Goal: Information Seeking & Learning: Learn about a topic

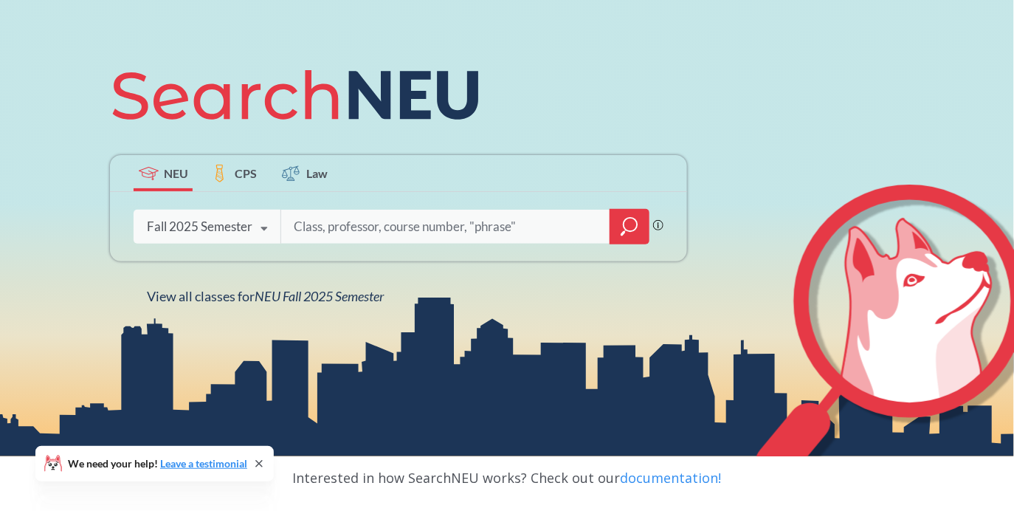
scroll to position [162, 0]
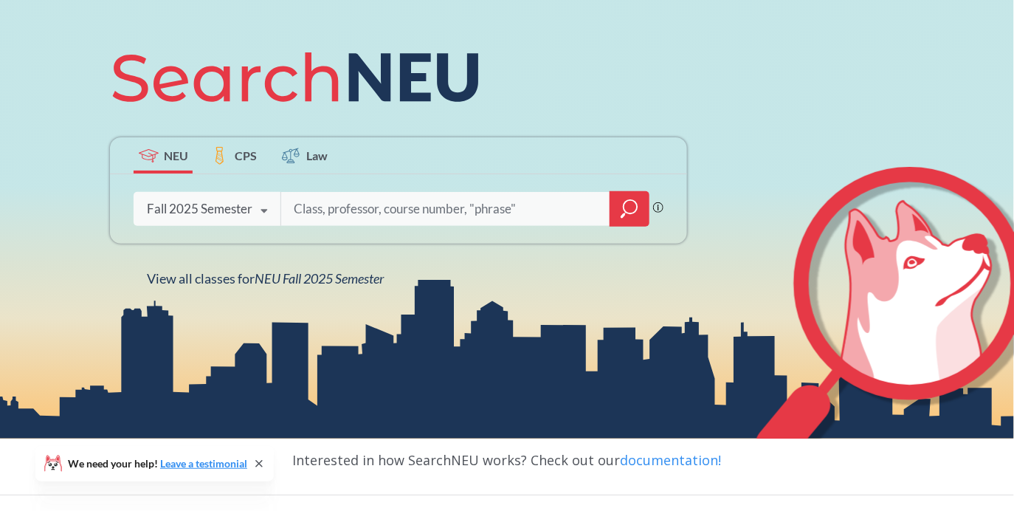
click at [354, 215] on input "search" at bounding box center [445, 208] width 307 height 31
click at [629, 216] on icon "magnifying glass" at bounding box center [630, 209] width 18 height 21
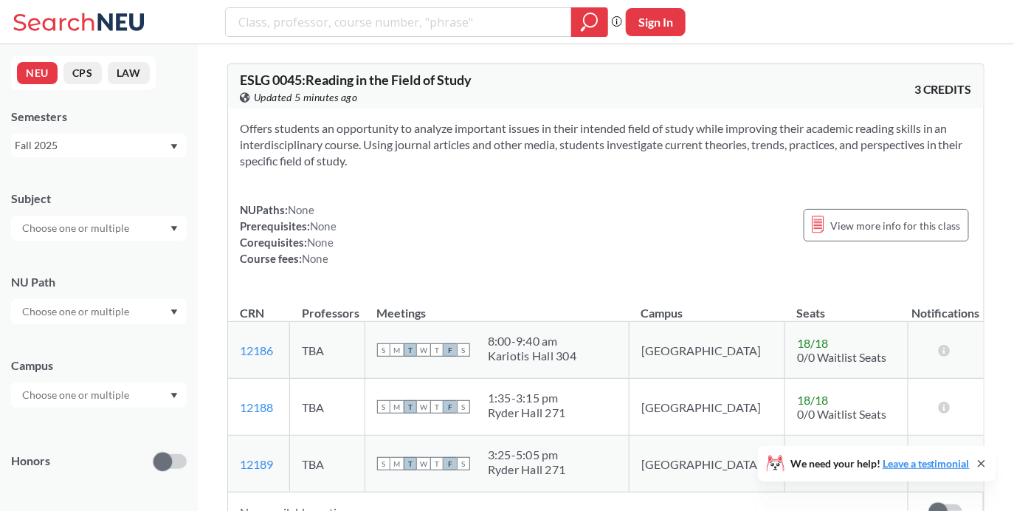
click at [147, 226] on div at bounding box center [99, 228] width 176 height 25
click at [133, 253] on div "CS ( 115 )" at bounding box center [102, 254] width 167 height 16
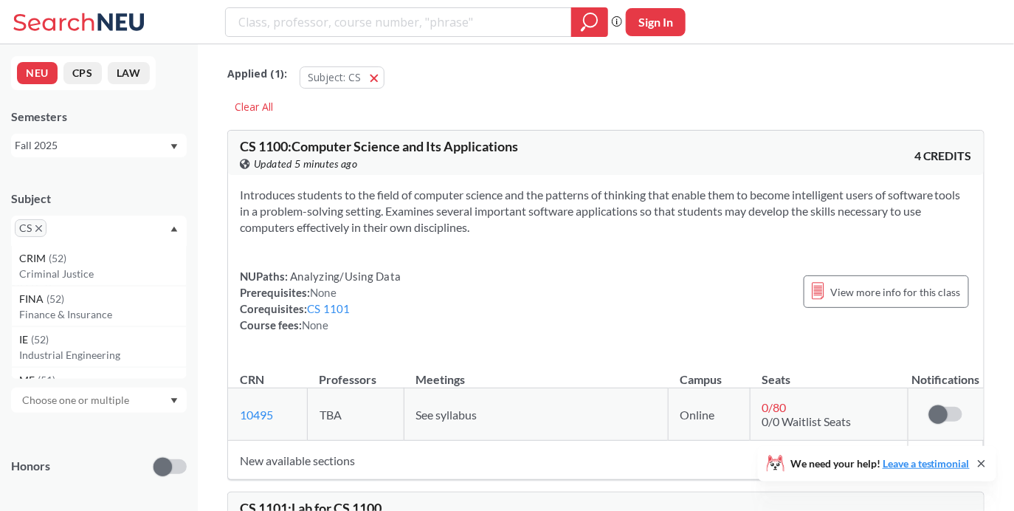
scroll to position [332, 0]
click at [145, 186] on div "Subject CS NRSG ( 76 ) Nursing EECE ( 72 ) Electrical and Comp Engineerng CHEM …" at bounding box center [99, 211] width 176 height 70
click at [106, 314] on input "text" at bounding box center [77, 317] width 124 height 18
click at [120, 265] on div "NU Path" at bounding box center [99, 296] width 176 height 65
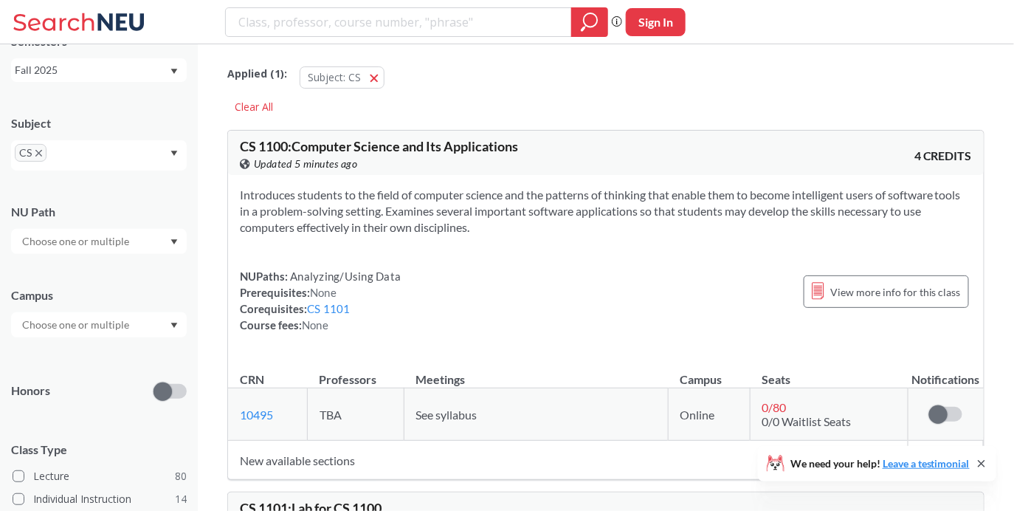
scroll to position [80, 0]
click at [100, 313] on input "text" at bounding box center [77, 320] width 124 height 18
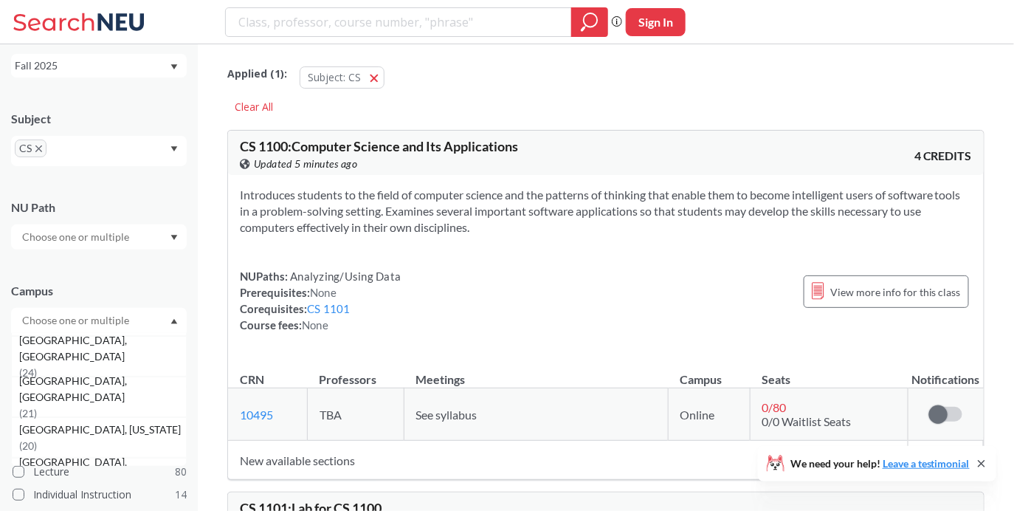
scroll to position [125, 0]
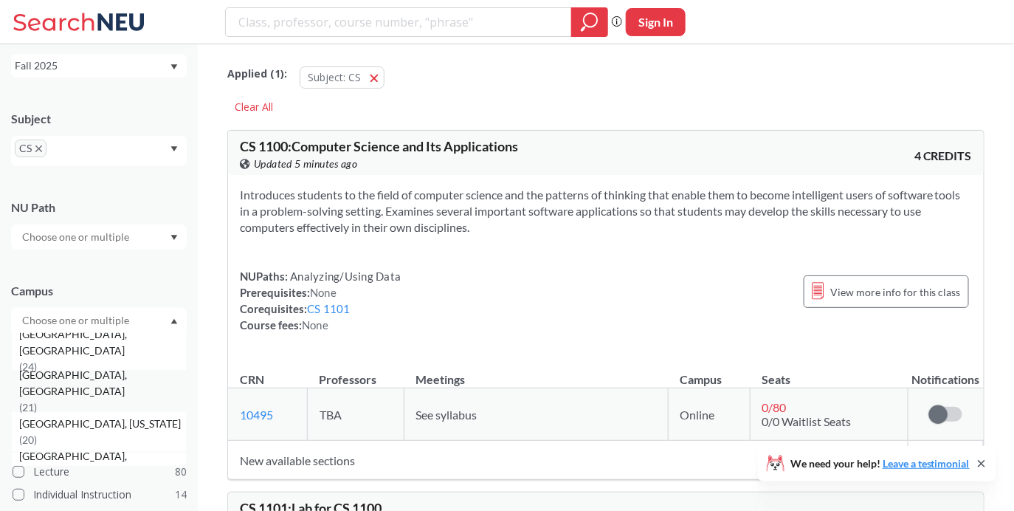
click at [85, 384] on span "[GEOGRAPHIC_DATA], [GEOGRAPHIC_DATA]" at bounding box center [102, 383] width 167 height 32
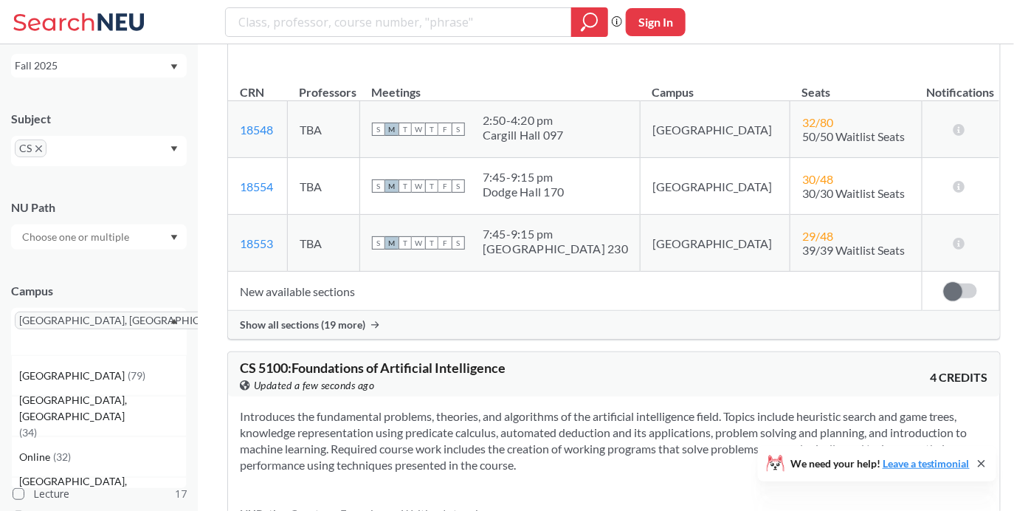
scroll to position [4698, 0]
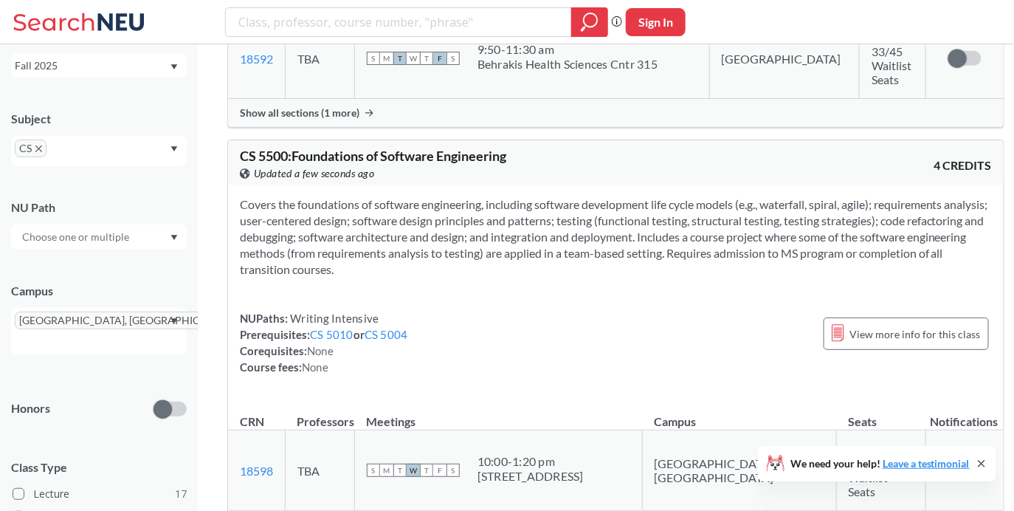
scroll to position [90, 0]
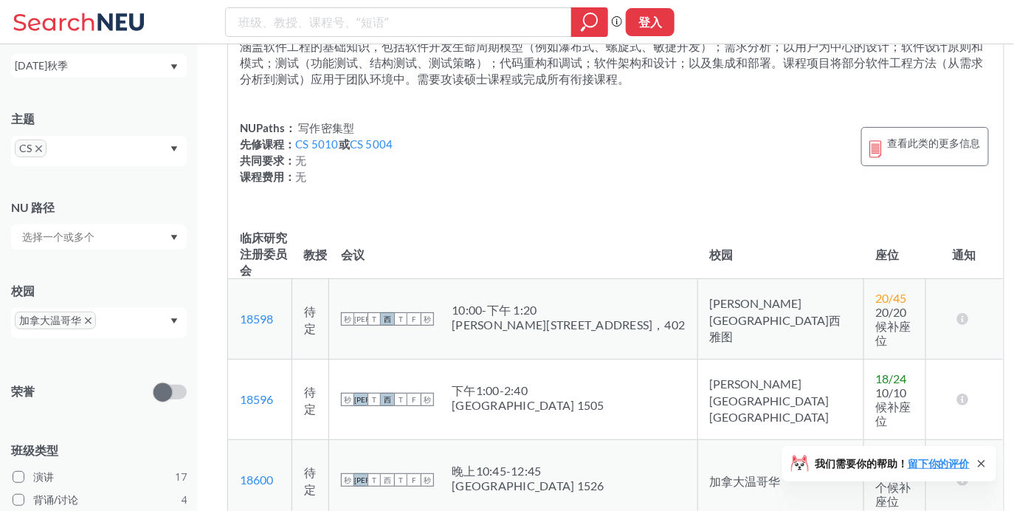
drag, startPoint x: 593, startPoint y: 162, endPoint x: 650, endPoint y: 173, distance: 58.6
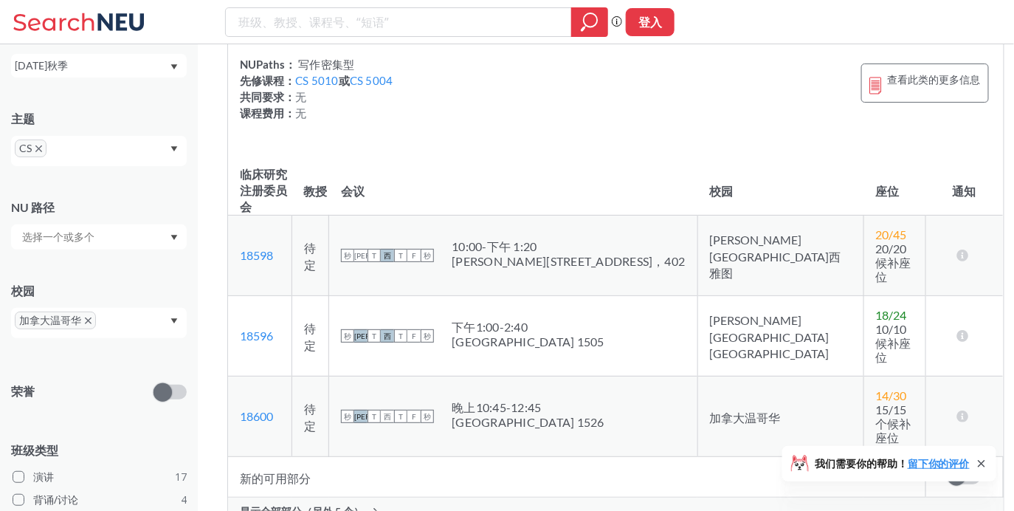
scroll to position [7847, 0]
